Goal: Task Accomplishment & Management: Manage account settings

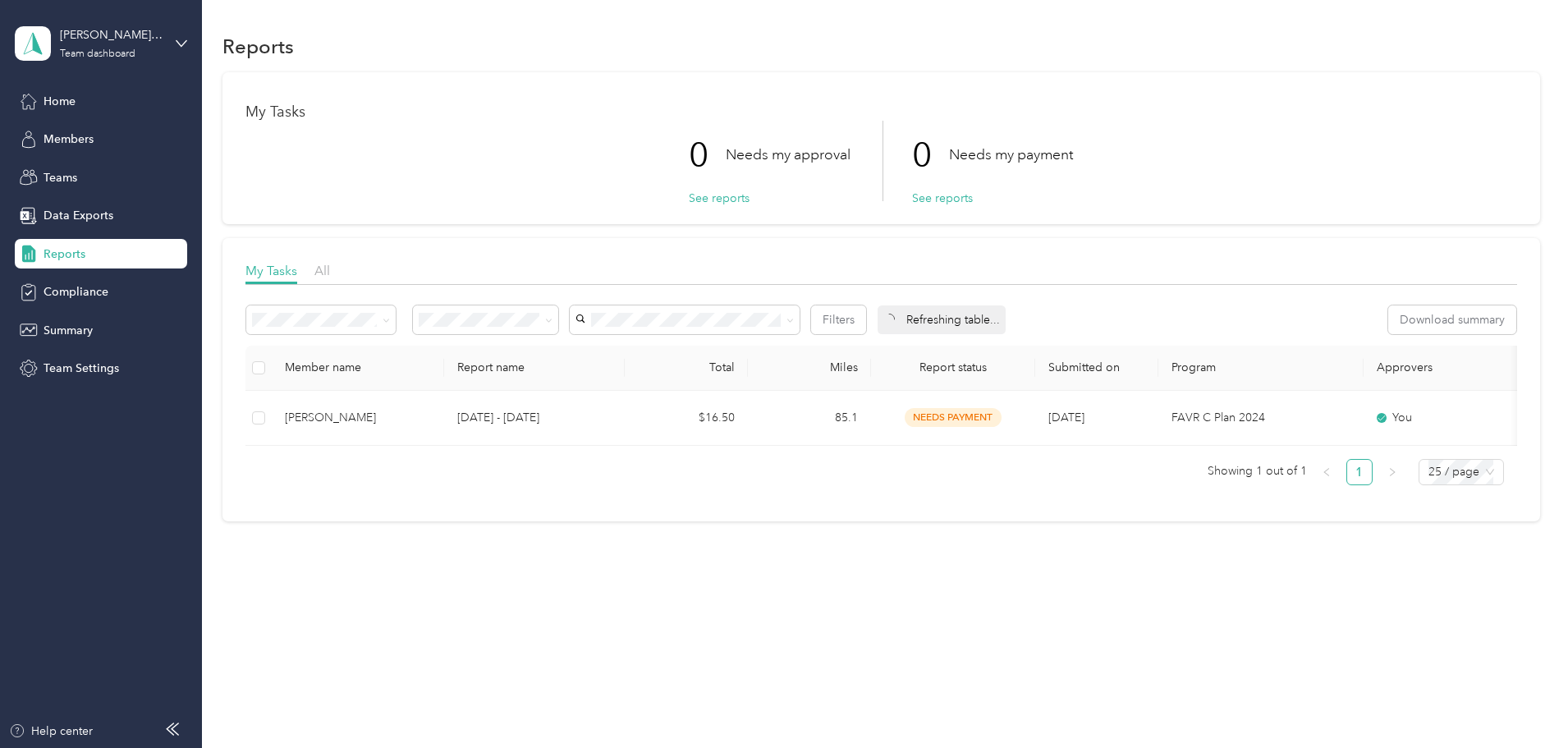
drag, startPoint x: 189, startPoint y: 573, endPoint x: -22, endPoint y: 724, distance: 259.5
click at [1122, 610] on div "Reports My Tasks 0 Needs my approval See reports 0 Needs my payment See reports…" at bounding box center [880, 305] width 1358 height 610
